Goal: Transaction & Acquisition: Subscribe to service/newsletter

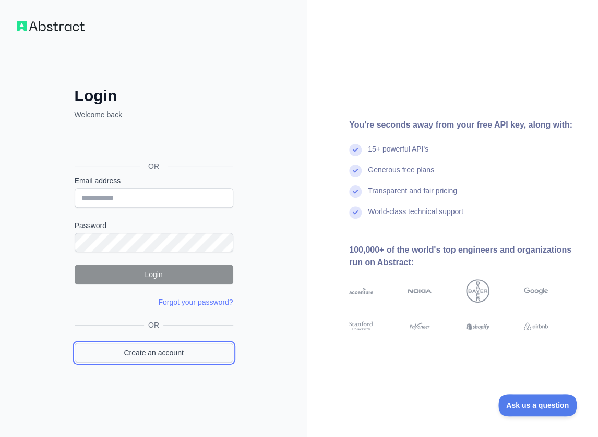
click at [222, 351] on link "Create an account" at bounding box center [154, 353] width 159 height 20
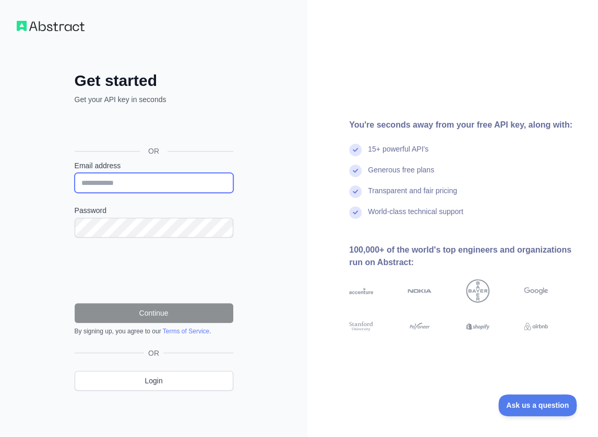
click at [126, 180] on input "Email address" at bounding box center [154, 183] width 159 height 20
paste input "**********"
type input "**********"
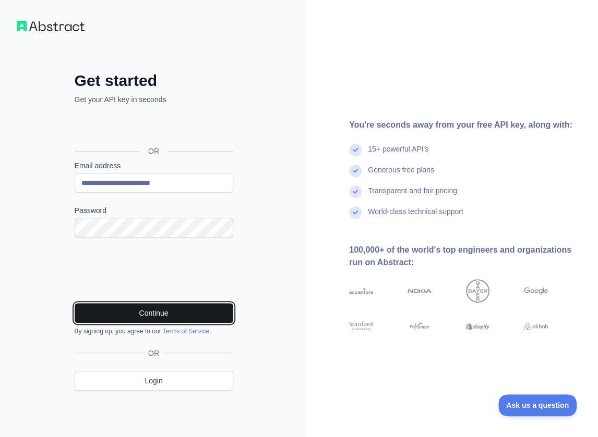
click at [155, 308] on button "Continue" at bounding box center [154, 313] width 159 height 20
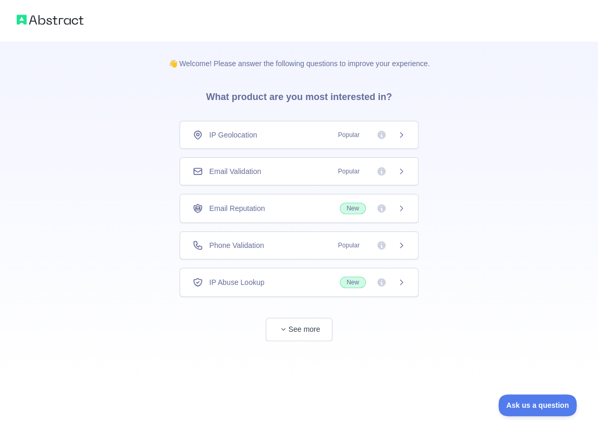
click at [300, 169] on div "Email Validation Popular" at bounding box center [298, 171] width 213 height 10
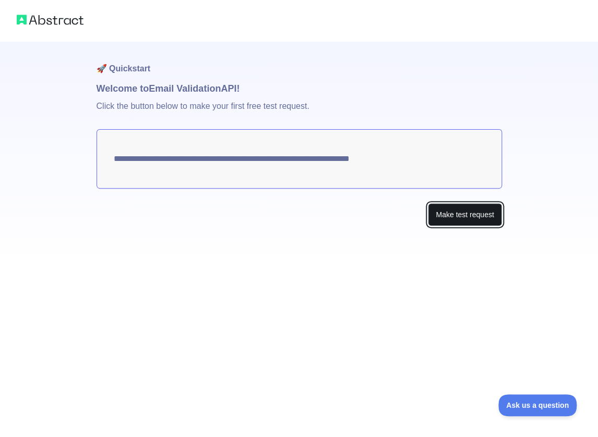
click at [459, 218] on button "Make test request" at bounding box center [465, 214] width 74 height 23
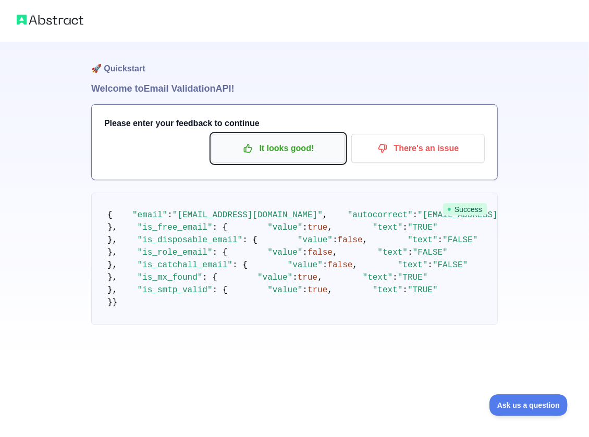
click at [289, 146] on p "It looks good!" at bounding box center [279, 149] width 118 height 18
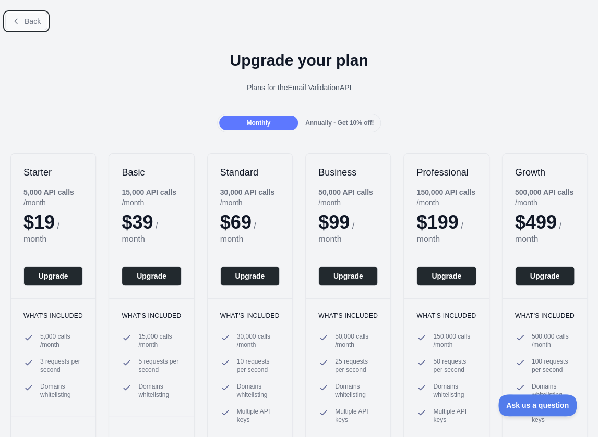
click at [34, 26] on span "Back" at bounding box center [33, 21] width 16 height 8
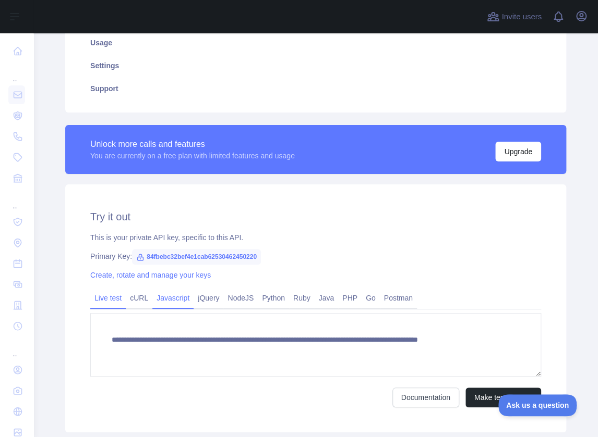
scroll to position [209, 0]
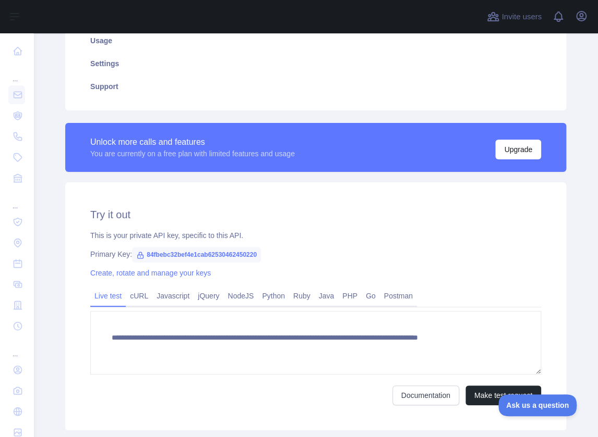
click at [210, 261] on span "84fbebc32bef4e1cab62530462450220" at bounding box center [196, 255] width 129 height 16
click at [217, 255] on span "84fbebc32bef4e1cab62530462450220" at bounding box center [196, 255] width 129 height 16
